Goal: Information Seeking & Learning: Check status

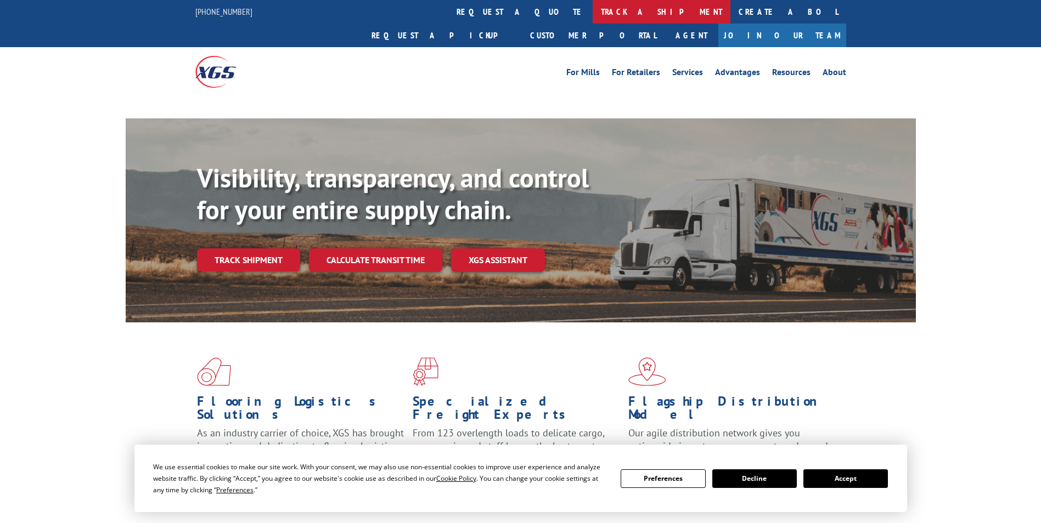
click at [593, 8] on link "track a shipment" at bounding box center [662, 12] width 138 height 24
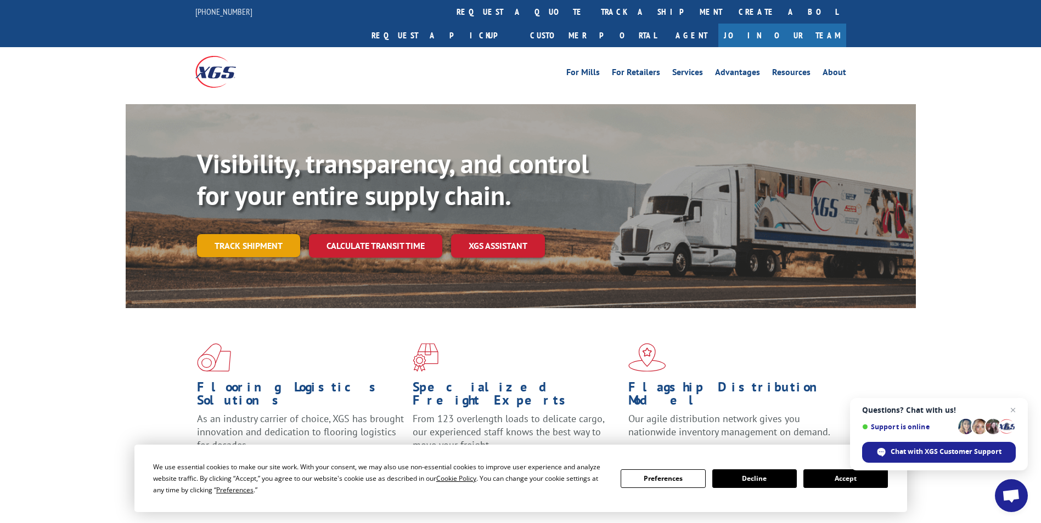
click at [244, 234] on link "Track shipment" at bounding box center [248, 245] width 103 height 23
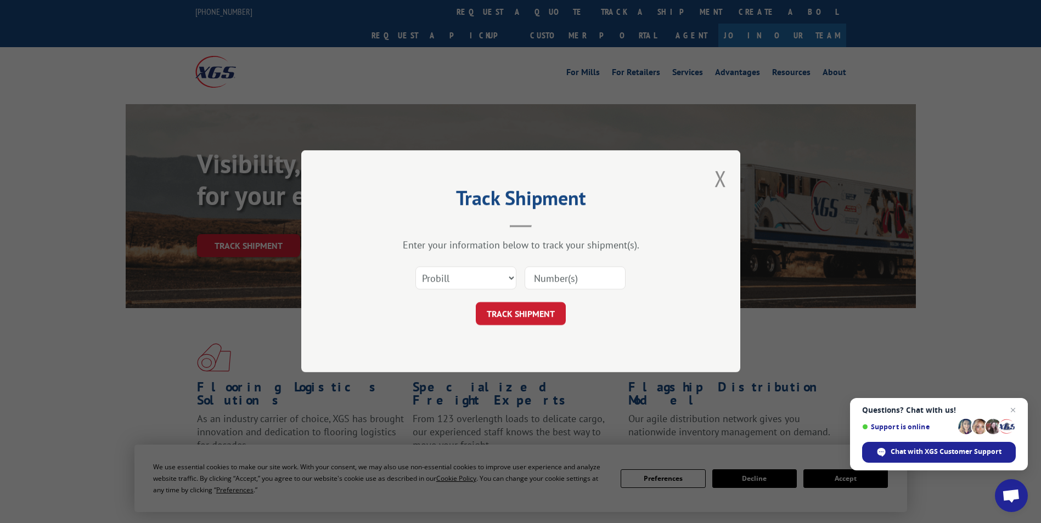
click at [562, 282] on input at bounding box center [574, 278] width 101 height 23
type input "12958085"
click button "TRACK SHIPMENT" at bounding box center [521, 314] width 90 height 23
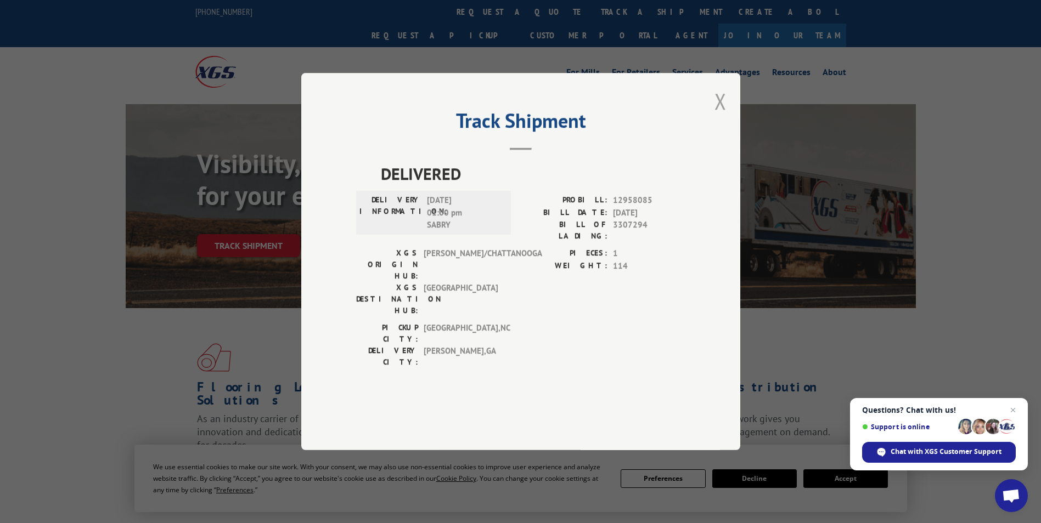
click at [722, 116] on button "Close modal" at bounding box center [720, 101] width 12 height 29
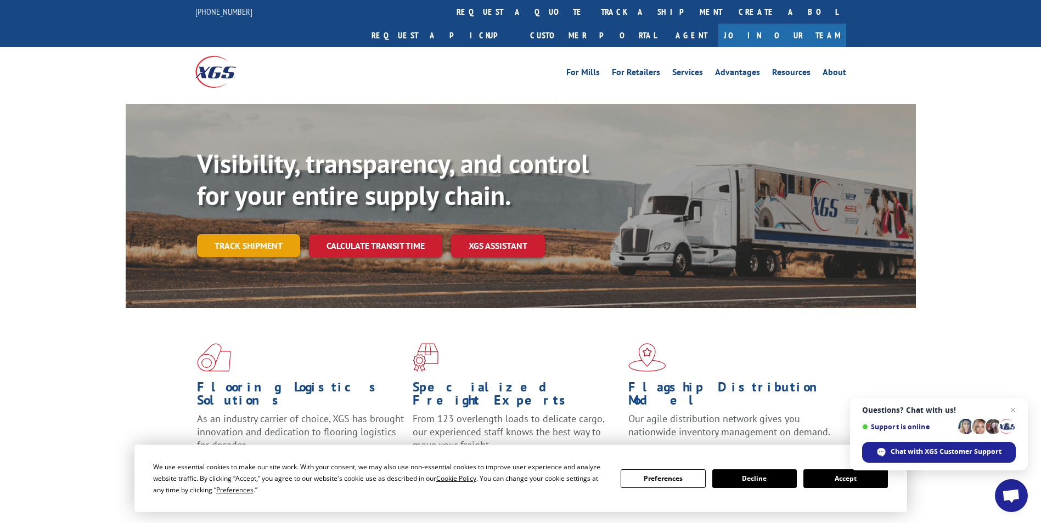
click at [262, 234] on link "Track shipment" at bounding box center [248, 245] width 103 height 23
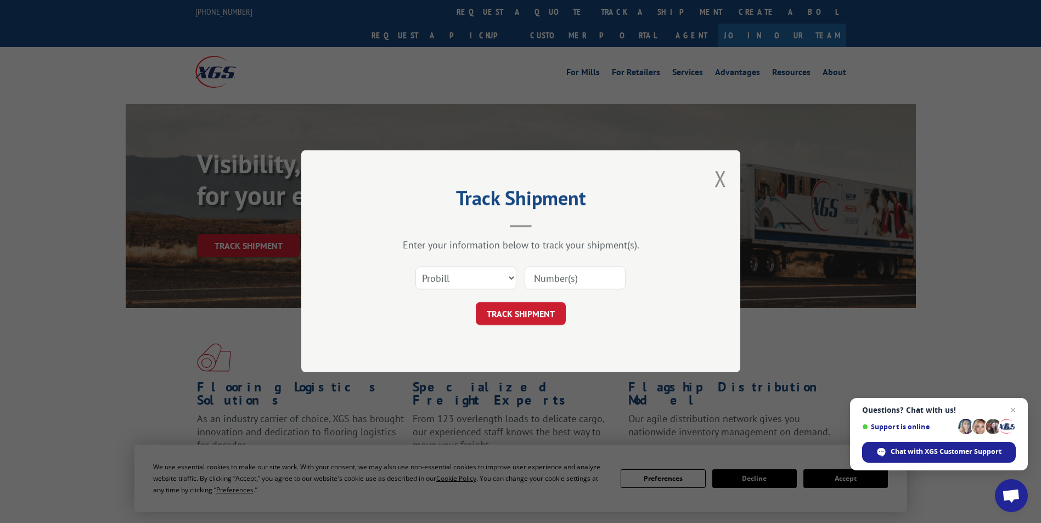
click at [576, 283] on input at bounding box center [574, 278] width 101 height 23
type input "17546708"
click button "TRACK SHIPMENT" at bounding box center [521, 314] width 90 height 23
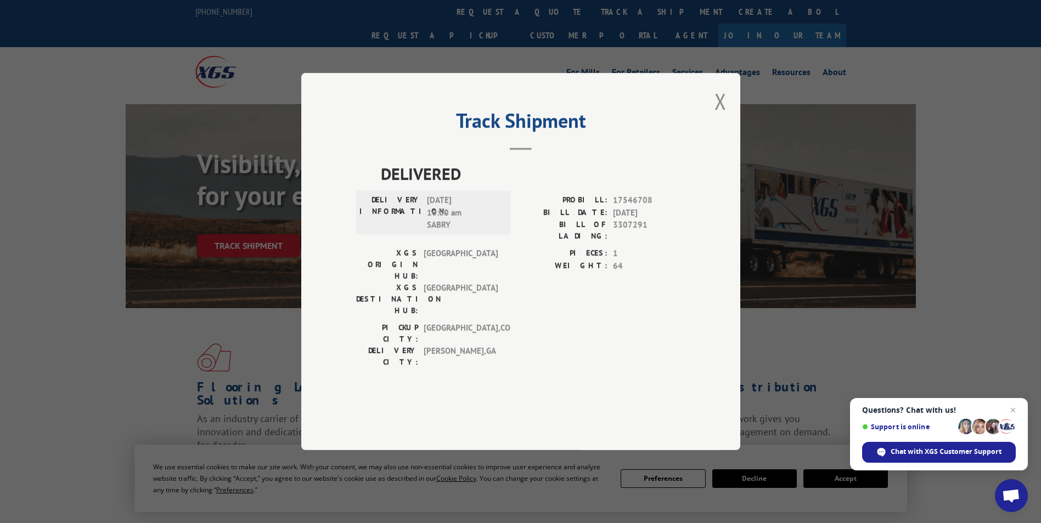
click at [727, 136] on div "Track Shipment DELIVERED DELIVERY INFORMATION: [DATE] 10:00 am SABRY PROBILL: 1…" at bounding box center [520, 261] width 439 height 377
click at [722, 116] on button "Close modal" at bounding box center [720, 101] width 12 height 29
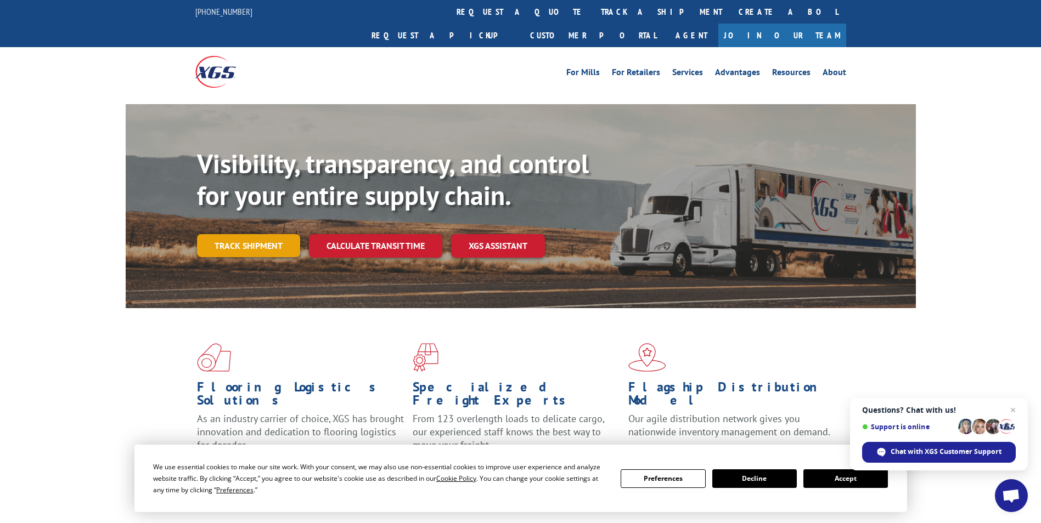
click at [267, 234] on link "Track shipment" at bounding box center [248, 245] width 103 height 23
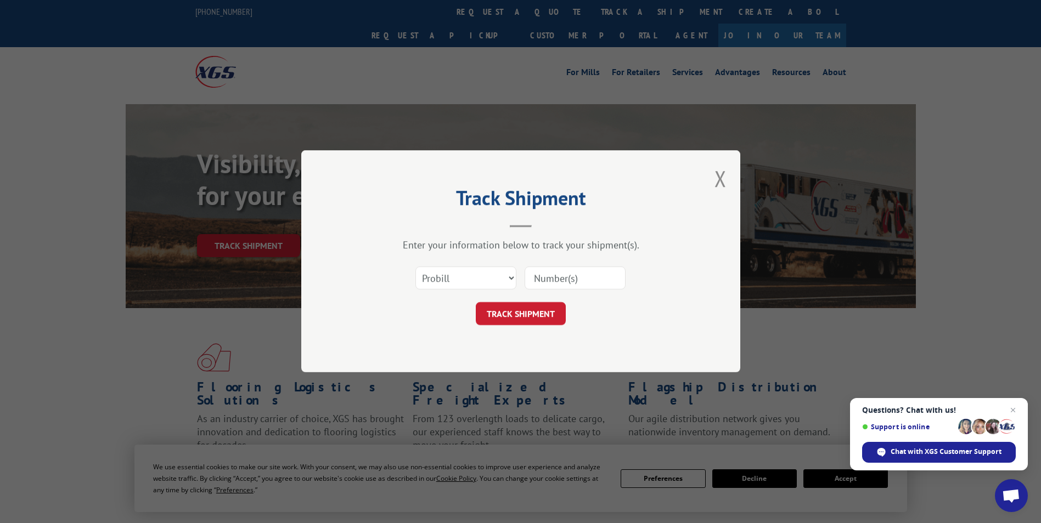
click at [569, 287] on input at bounding box center [574, 278] width 101 height 23
click at [568, 280] on input at bounding box center [574, 278] width 101 height 23
type input "17564282"
click button "TRACK SHIPMENT" at bounding box center [521, 314] width 90 height 23
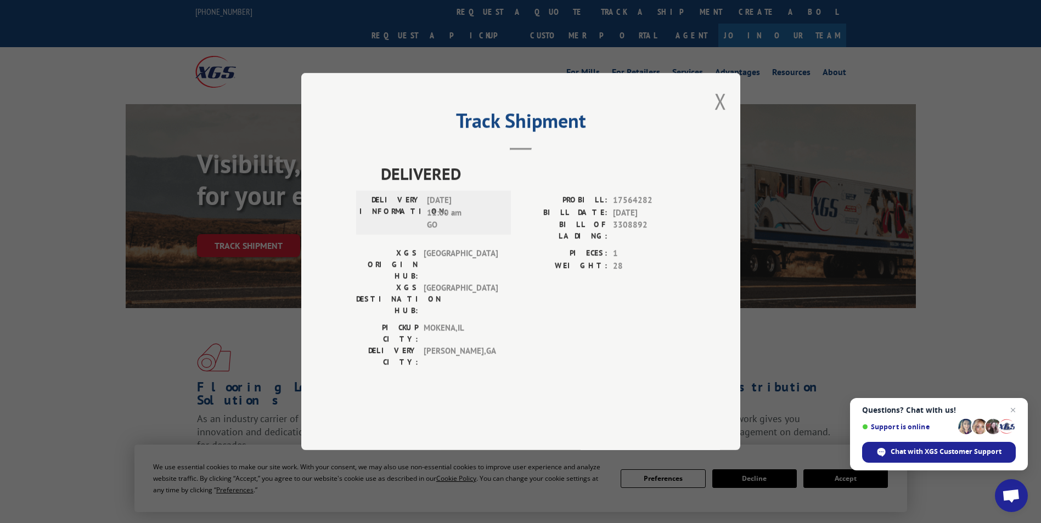
click at [724, 116] on button "Close modal" at bounding box center [720, 101] width 12 height 29
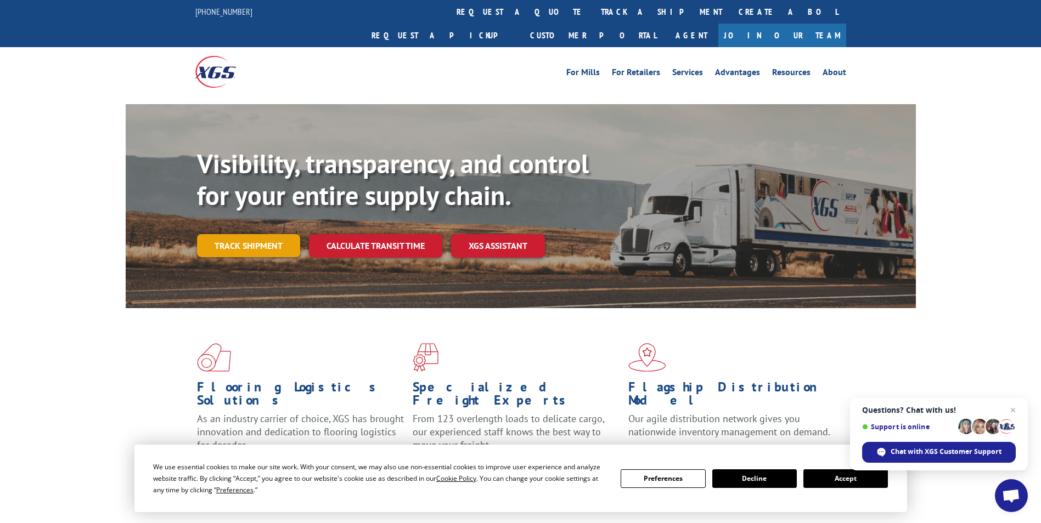
click at [241, 234] on link "Track shipment" at bounding box center [248, 245] width 103 height 23
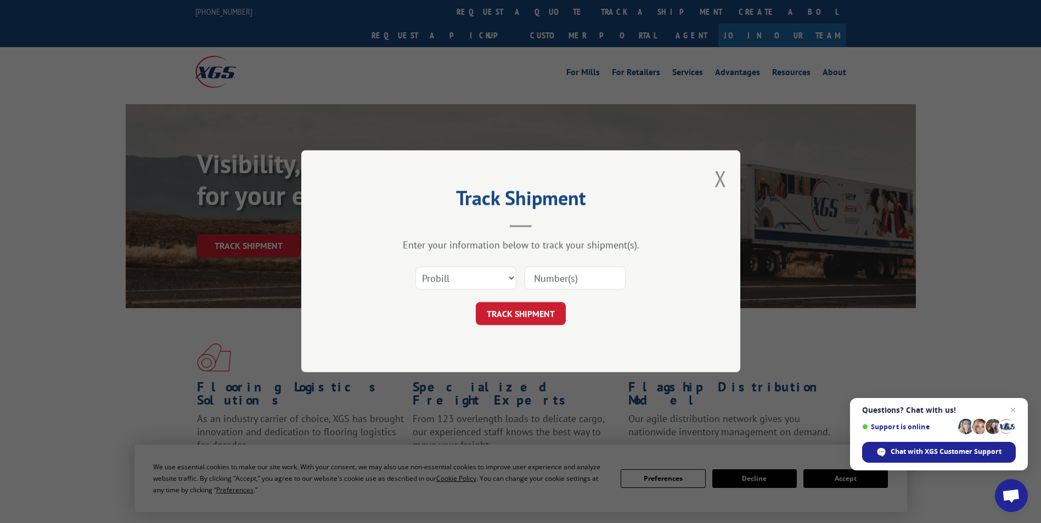
click at [596, 281] on input at bounding box center [574, 278] width 101 height 23
type input "17554490"
click button "TRACK SHIPMENT" at bounding box center [521, 314] width 90 height 23
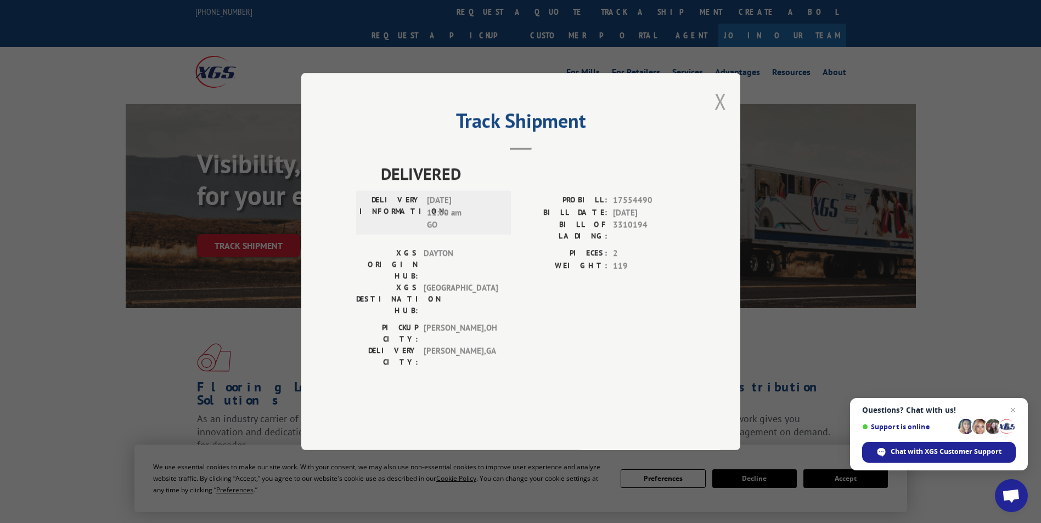
click at [725, 116] on button "Close modal" at bounding box center [720, 101] width 12 height 29
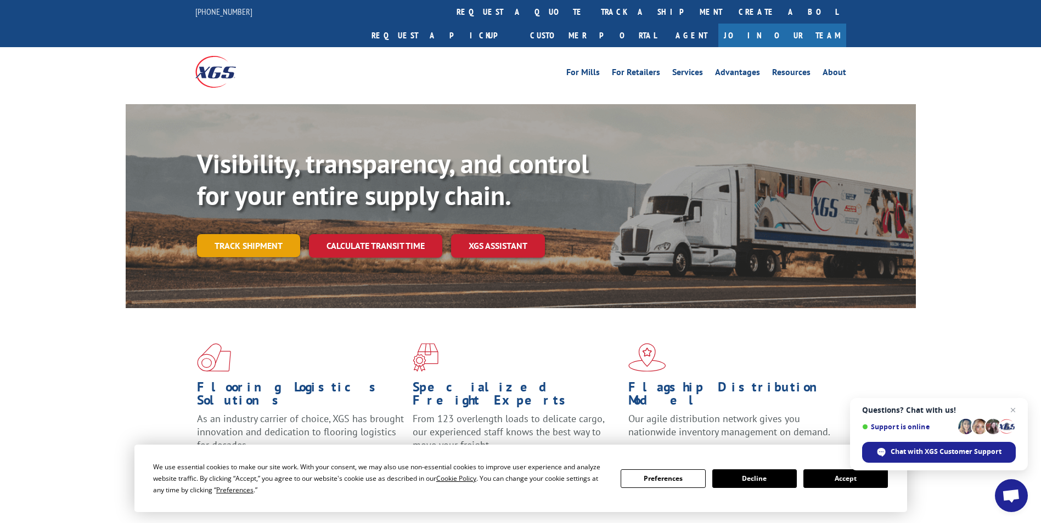
click at [255, 234] on link "Track shipment" at bounding box center [248, 245] width 103 height 23
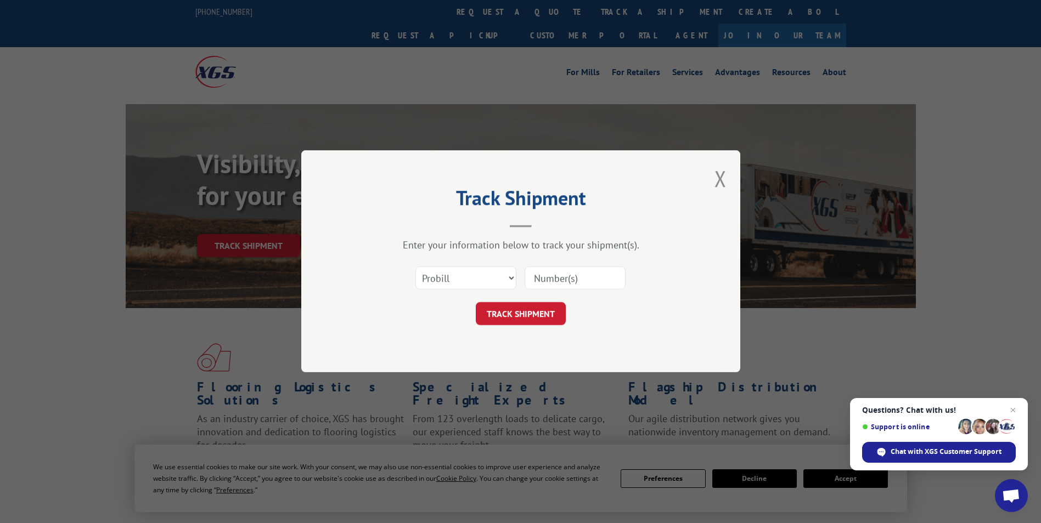
click at [559, 279] on input at bounding box center [574, 278] width 101 height 23
type input "17555302"
click button "TRACK SHIPMENT" at bounding box center [521, 314] width 90 height 23
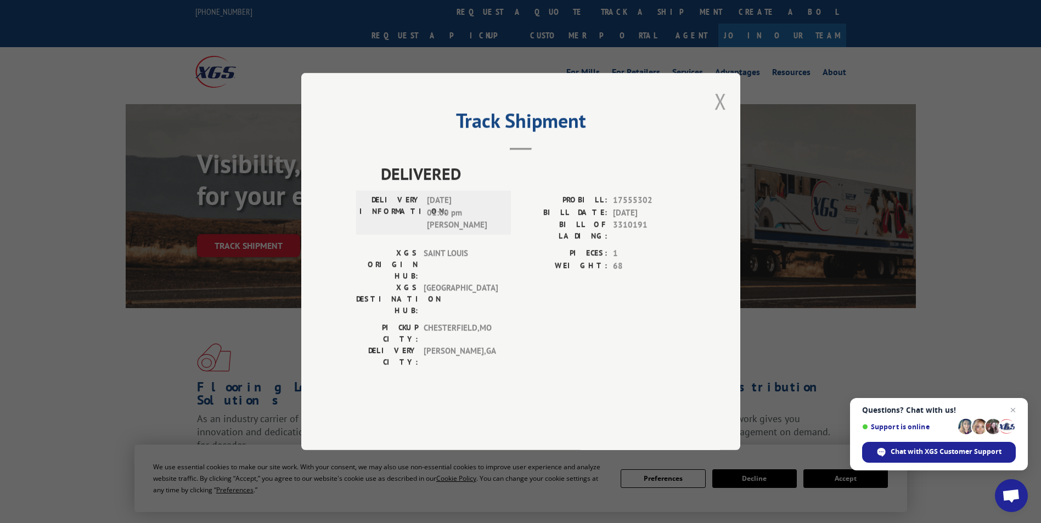
click at [715, 116] on button "Close modal" at bounding box center [720, 101] width 12 height 29
